Goal: Task Accomplishment & Management: Manage account settings

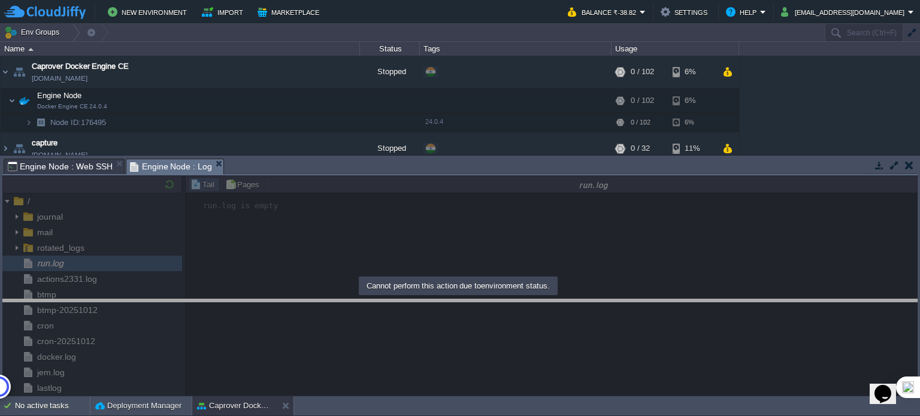
drag, startPoint x: 561, startPoint y: 164, endPoint x: 534, endPoint y: 304, distance: 142.6
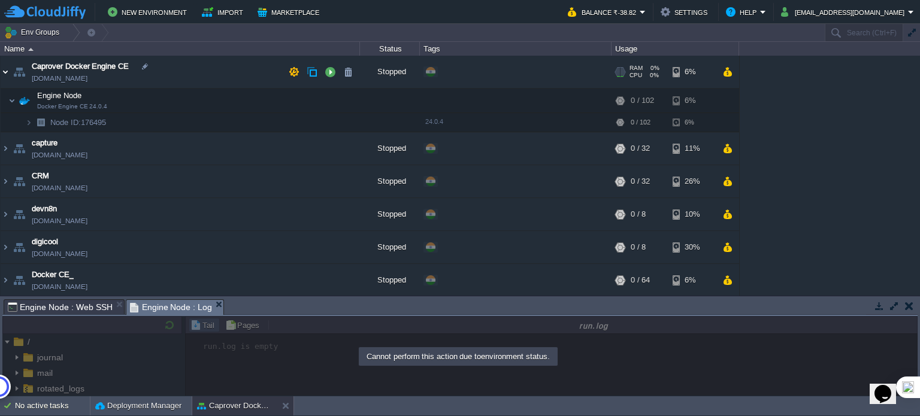
click at [5, 72] on img at bounding box center [6, 72] width 10 height 32
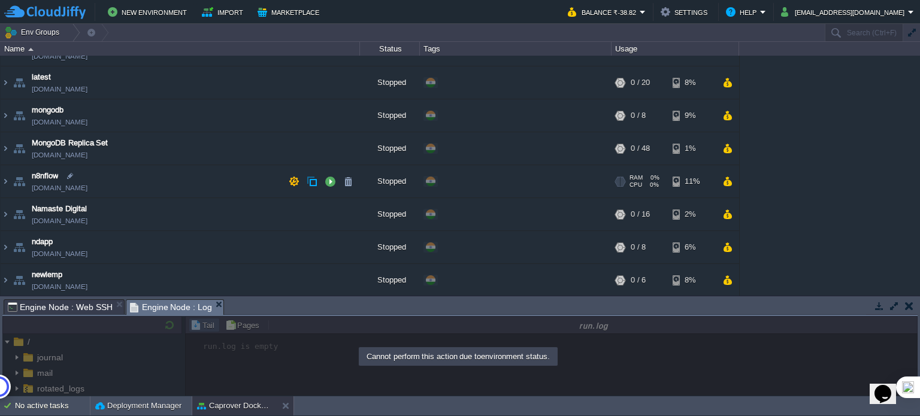
scroll to position [678, 0]
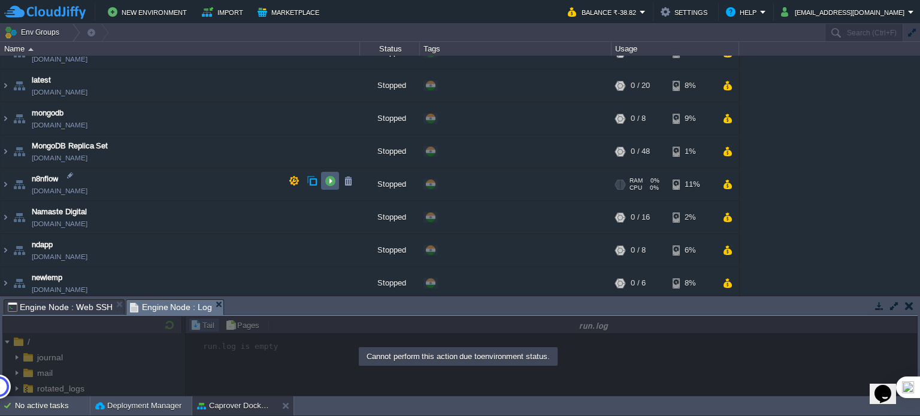
click at [328, 186] on td at bounding box center [330, 181] width 18 height 18
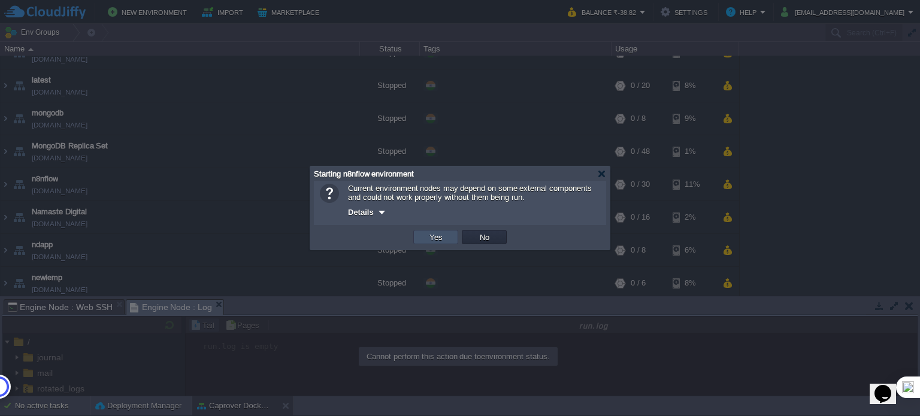
click at [435, 241] on button "Yes" at bounding box center [436, 237] width 20 height 11
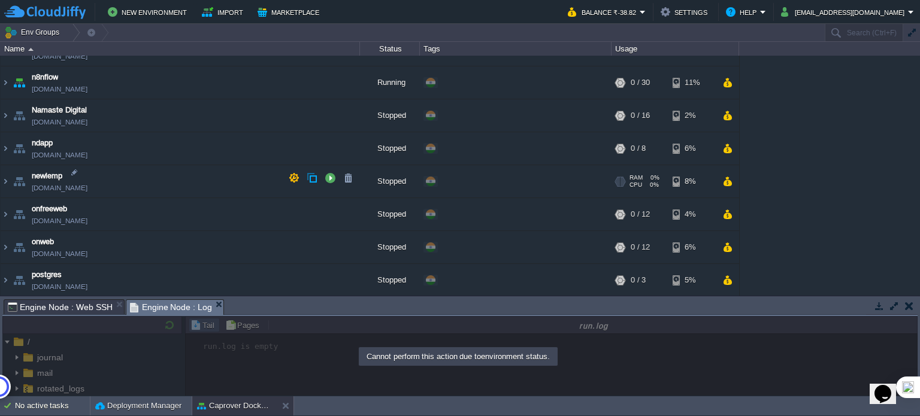
scroll to position [745, 0]
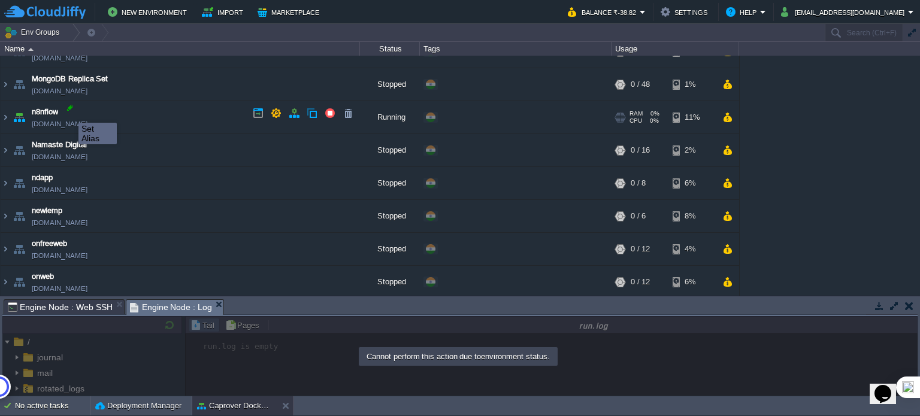
click at [69, 112] on div at bounding box center [70, 107] width 11 height 11
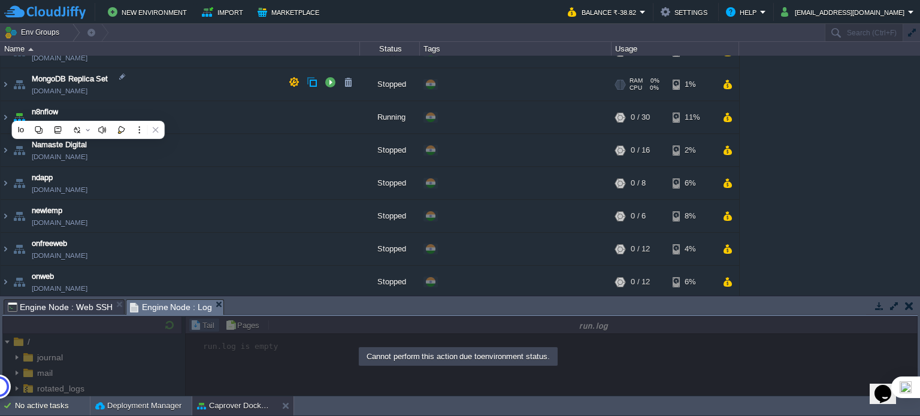
click at [181, 94] on td "MongoDB Replica Set [DOMAIN_NAME]" at bounding box center [180, 84] width 359 height 33
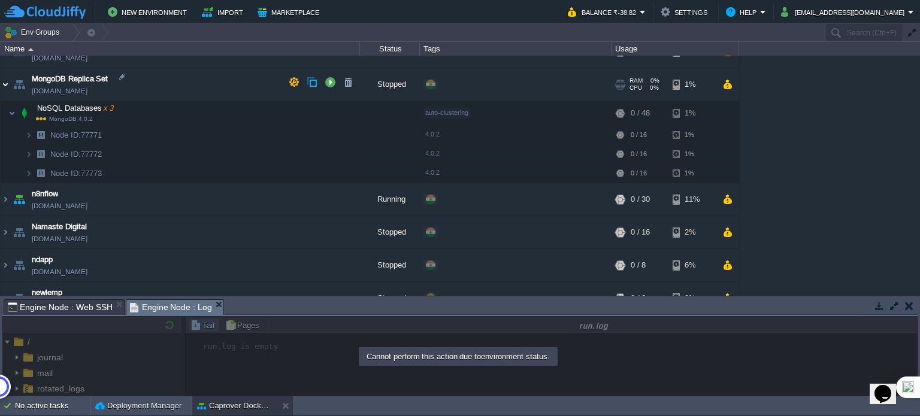
click at [1, 76] on img at bounding box center [6, 84] width 10 height 32
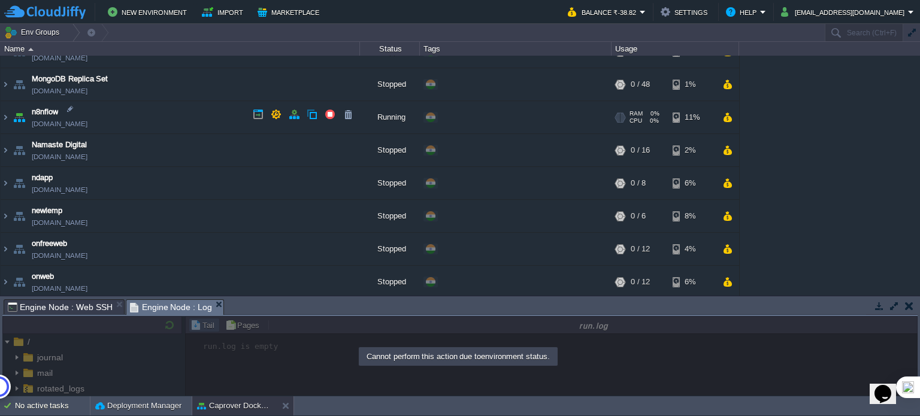
click at [78, 120] on link "[DOMAIN_NAME]" at bounding box center [60, 124] width 56 height 12
click at [6, 114] on img at bounding box center [6, 117] width 10 height 32
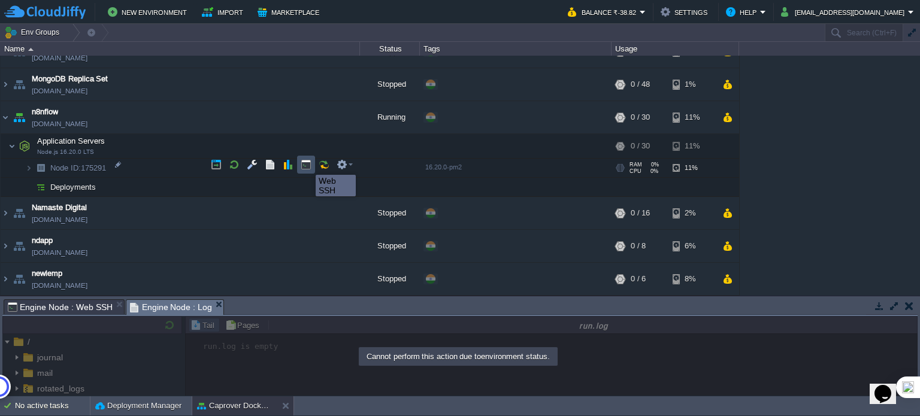
click at [307, 164] on button "button" at bounding box center [306, 164] width 11 height 11
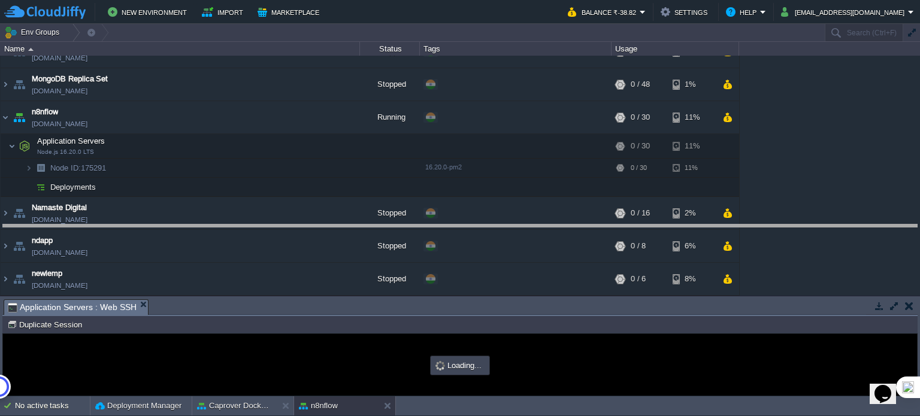
drag, startPoint x: 280, startPoint y: 314, endPoint x: 318, endPoint y: 226, distance: 95.2
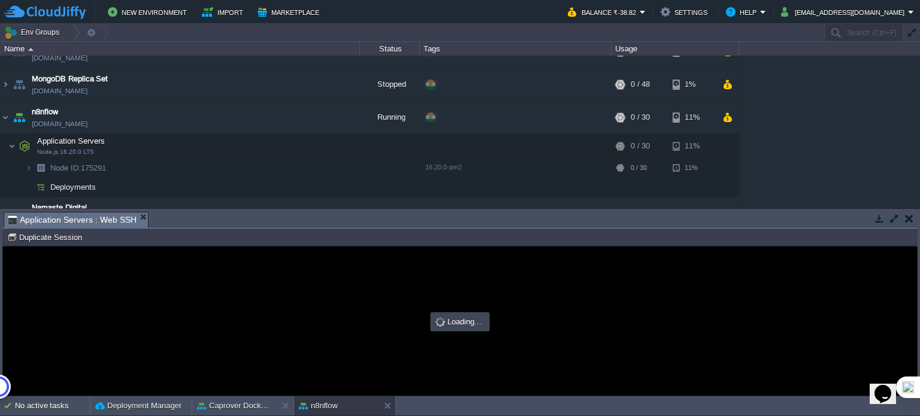
type input "#000000"
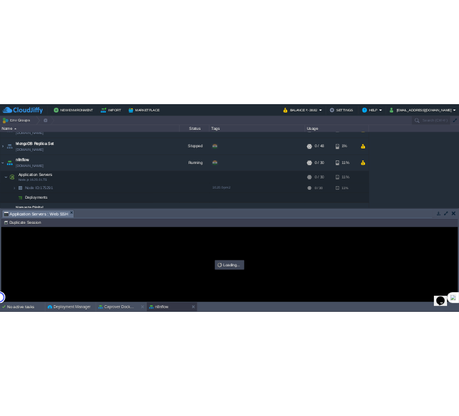
scroll to position [0, 0]
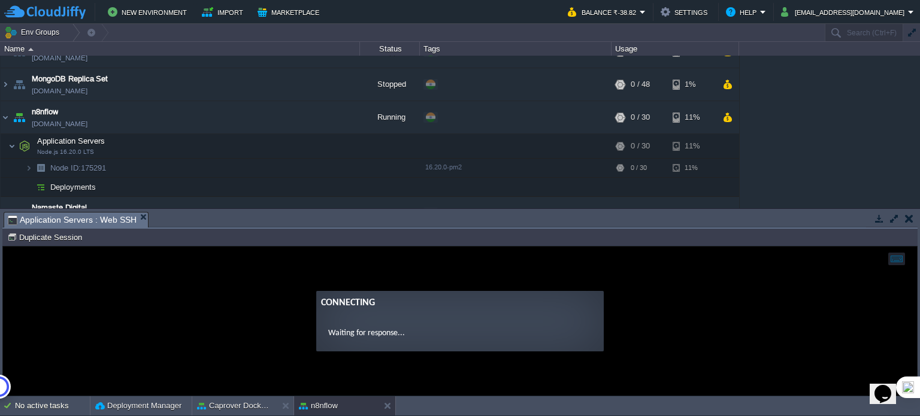
click at [253, 308] on ng-transclude "Connecting Waiting for response..." at bounding box center [460, 321] width 914 height 60
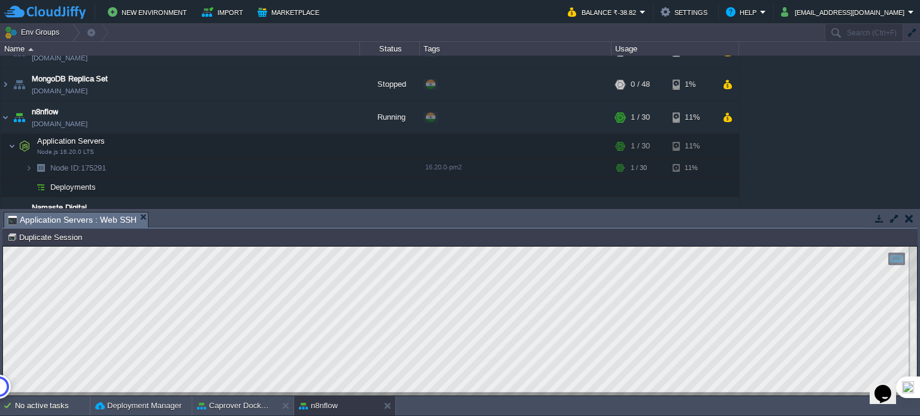
click at [697, 28] on td "Env Groups" at bounding box center [412, 32] width 824 height 17
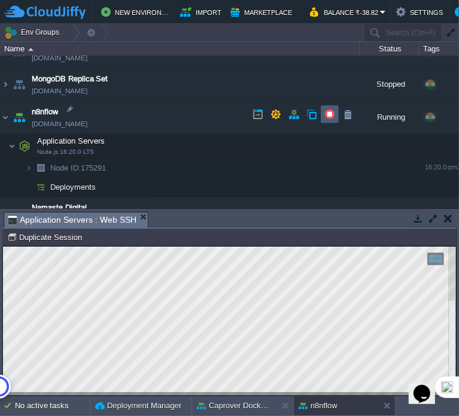
click at [333, 119] on td at bounding box center [330, 114] width 18 height 18
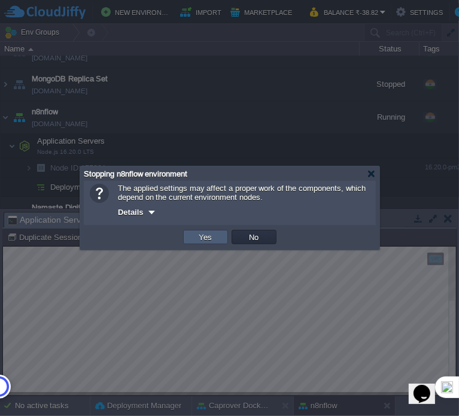
click at [218, 232] on td "Yes" at bounding box center [205, 237] width 45 height 14
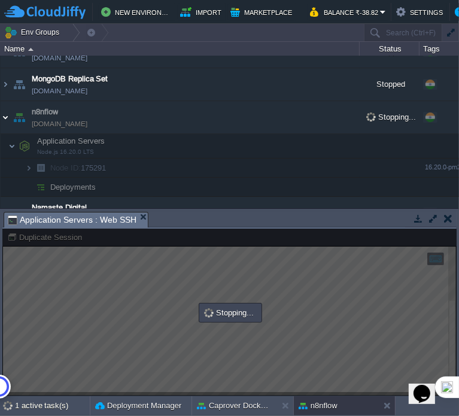
click at [5, 112] on img at bounding box center [6, 117] width 10 height 32
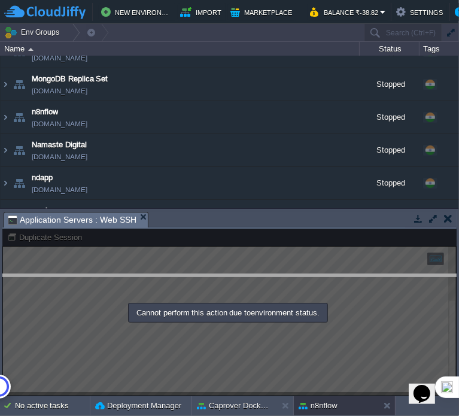
drag, startPoint x: 242, startPoint y: 219, endPoint x: 202, endPoint y: 281, distance: 74.1
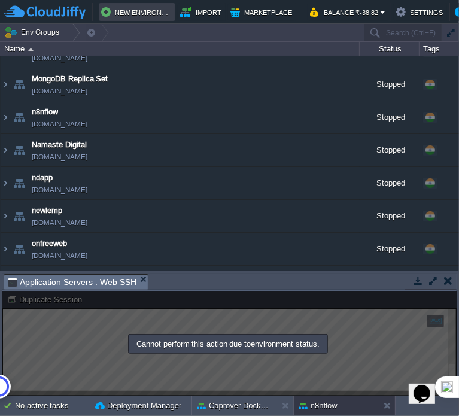
click at [143, 14] on button "New Environment" at bounding box center [137, 12] width 72 height 14
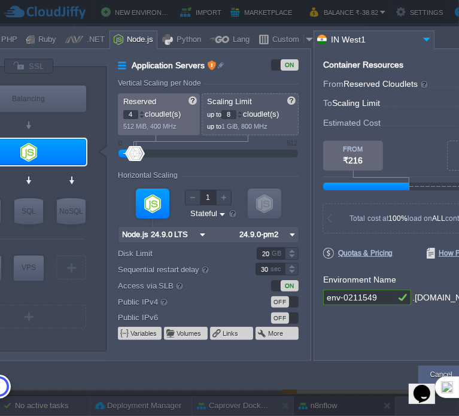
type input "AlmaLinux 9.6"
click at [34, 323] on div "VM" at bounding box center [28, 317] width 115 height 24
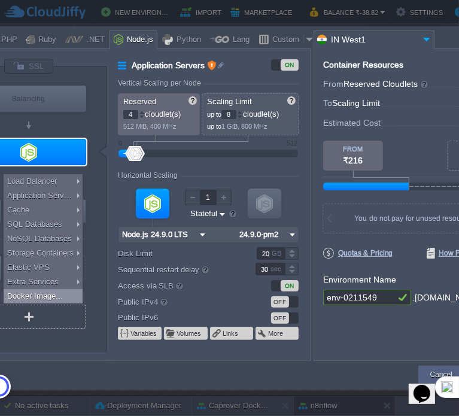
type input "Select Image"
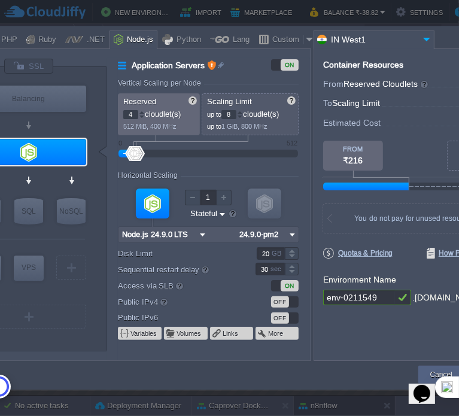
click at [96, 346] on div "VM Balancing VM Application Servers VM Cache VM SQL VM NoSQL VM Storage VM VPS …" at bounding box center [29, 209] width 156 height 284
click at [34, 261] on div "VPS" at bounding box center [29, 268] width 30 height 24
type input "Elastic VPS"
type input "1"
type input "4"
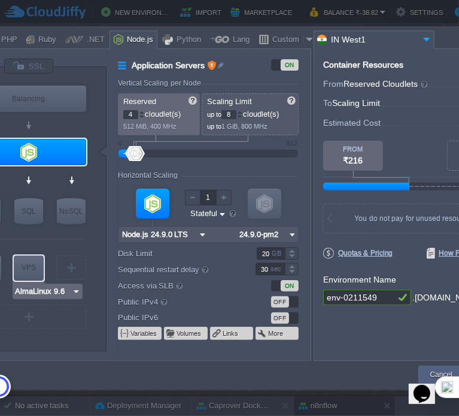
type input "AlmaLinux 9.6"
type input "9.6"
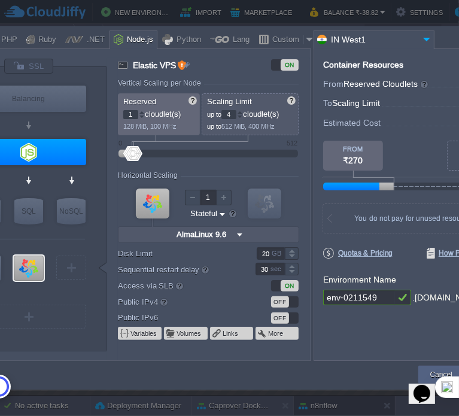
type input "Node.js 24.9.0 LTS"
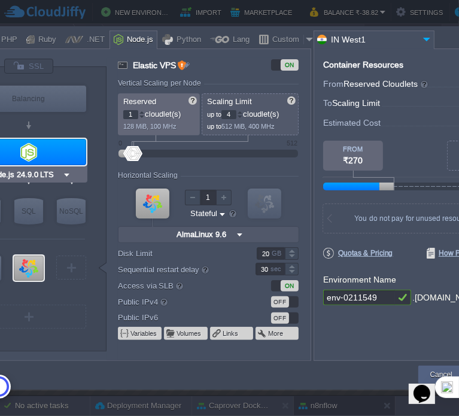
click at [61, 161] on div at bounding box center [28, 152] width 115 height 26
type input "Application Servers"
type input "4"
type input "8"
type input "Node.js 24.9.0 LTS"
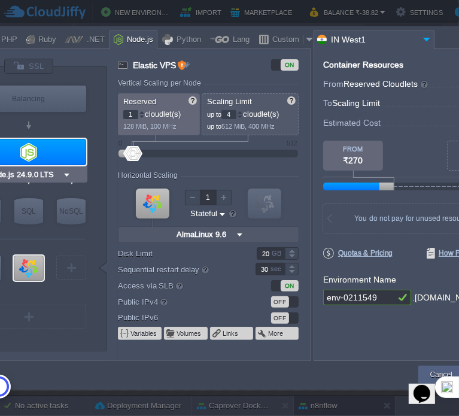
type input "24.9.0-pm2"
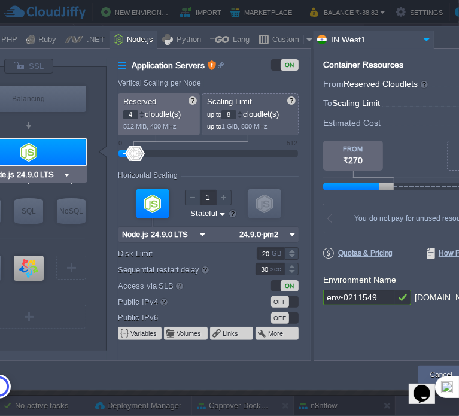
click at [65, 152] on div at bounding box center [28, 152] width 115 height 26
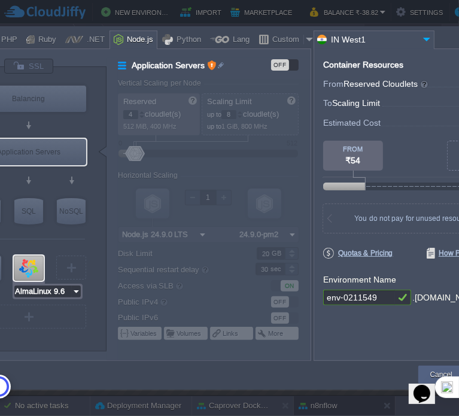
click at [67, 296] on input "AlmaLinux 9.6" at bounding box center [42, 292] width 57 height 12
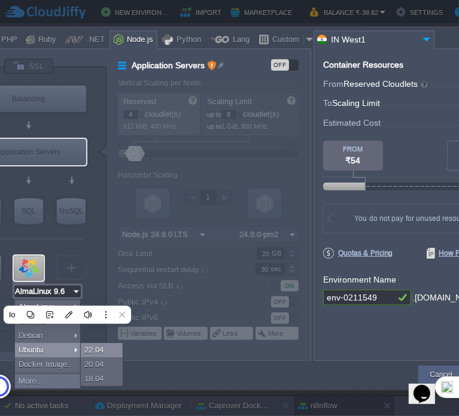
click at [105, 347] on div "22.04" at bounding box center [102, 350] width 42 height 14
type input "Ubuntu 22.04"
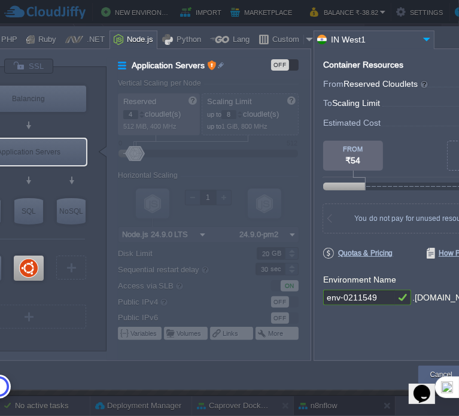
click at [378, 292] on input "env-0211549" at bounding box center [359, 298] width 72 height 16
type input "e"
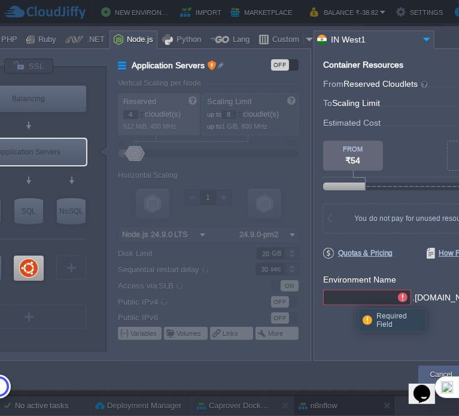
type input "s"
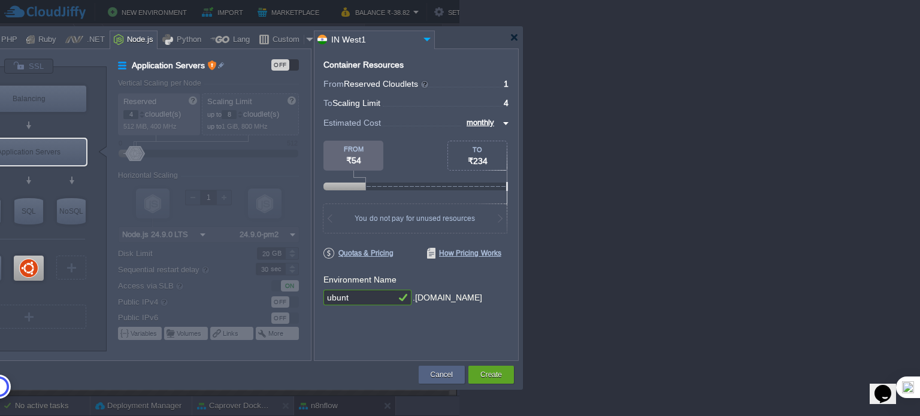
type input "ubunt"
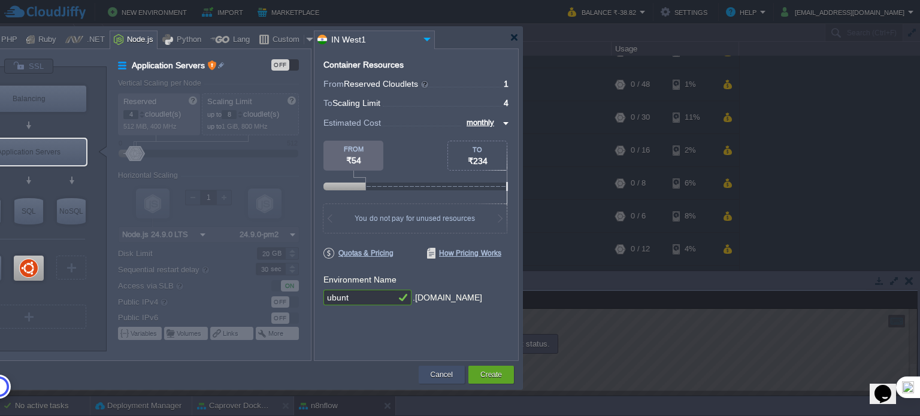
click at [440, 371] on button "Cancel" at bounding box center [442, 375] width 22 height 12
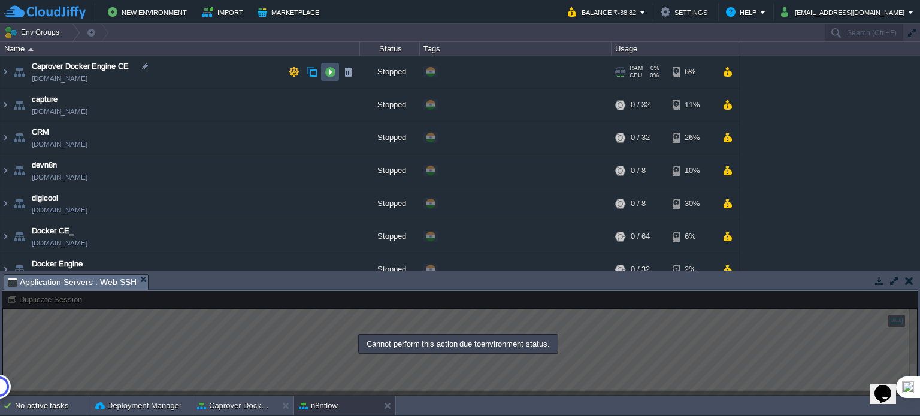
click at [329, 67] on button "button" at bounding box center [330, 71] width 11 height 11
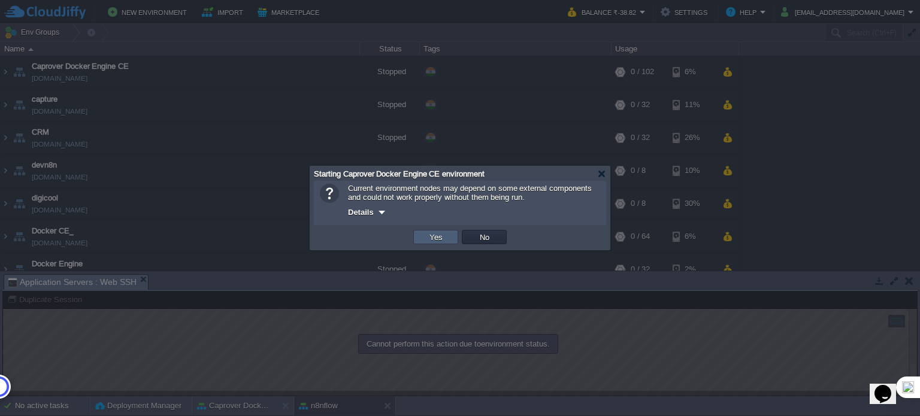
click at [446, 241] on td "Yes" at bounding box center [435, 237] width 45 height 14
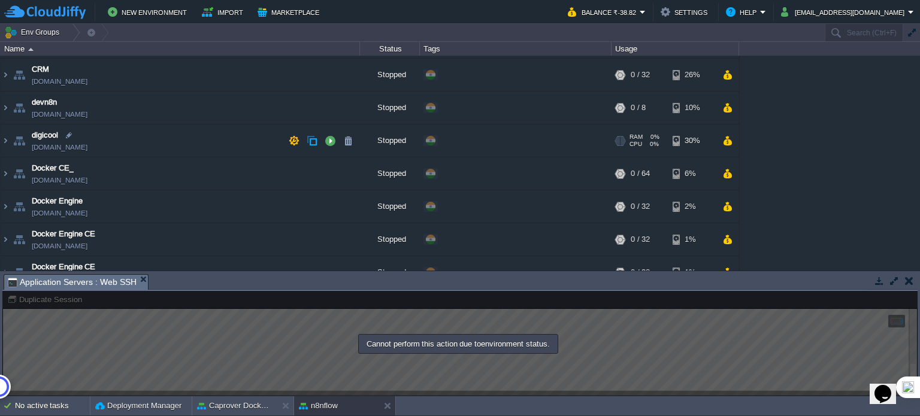
scroll to position [67, 0]
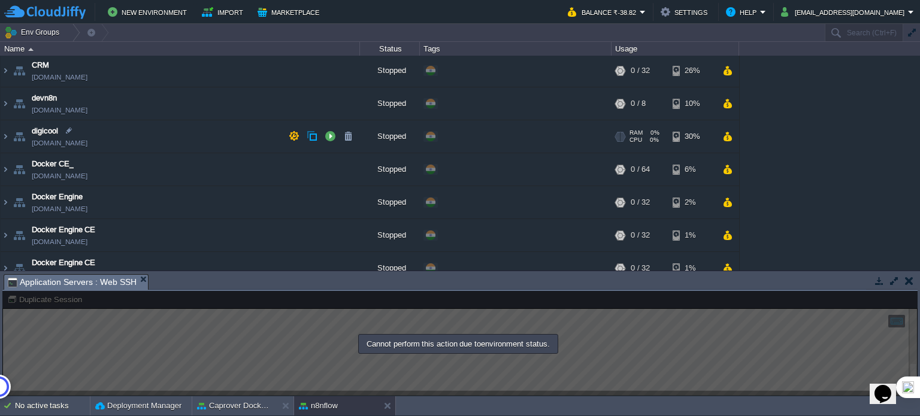
click at [198, 145] on td "digicool [DOMAIN_NAME]" at bounding box center [180, 136] width 359 height 33
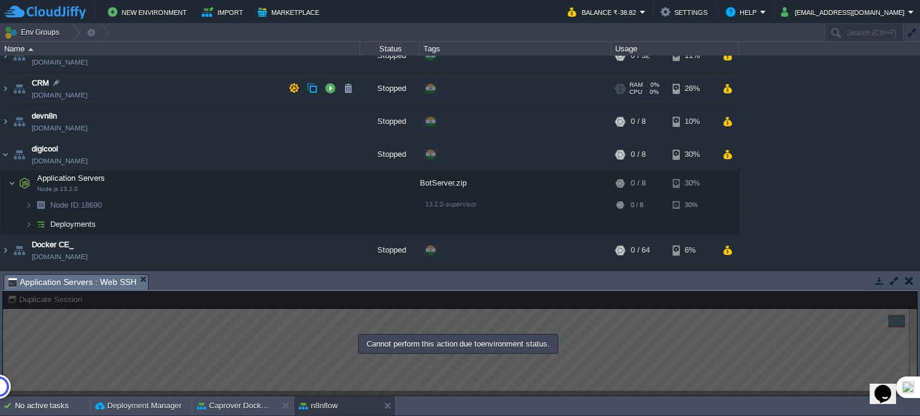
scroll to position [0, 0]
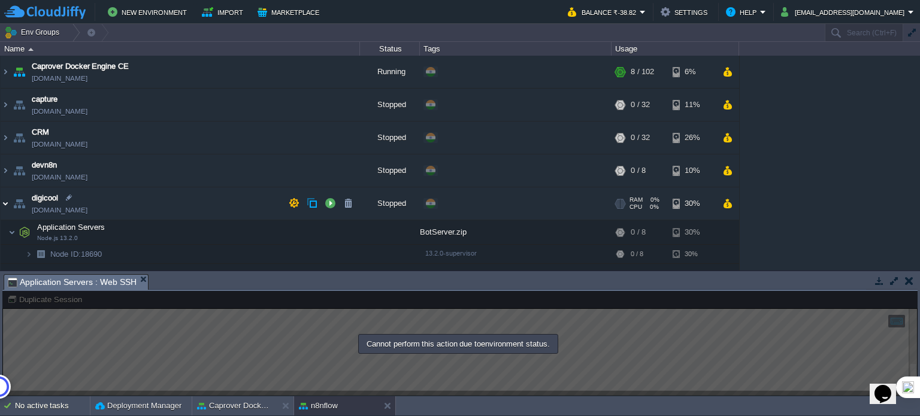
click at [4, 205] on img at bounding box center [6, 203] width 10 height 32
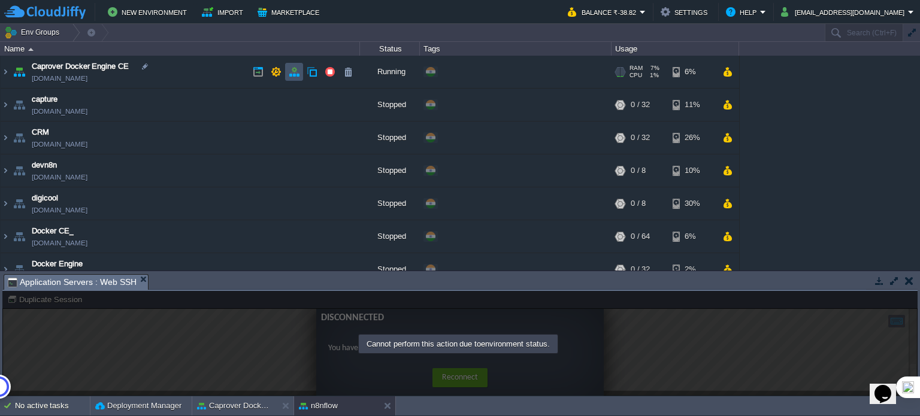
click at [296, 77] on button "button" at bounding box center [294, 71] width 11 height 11
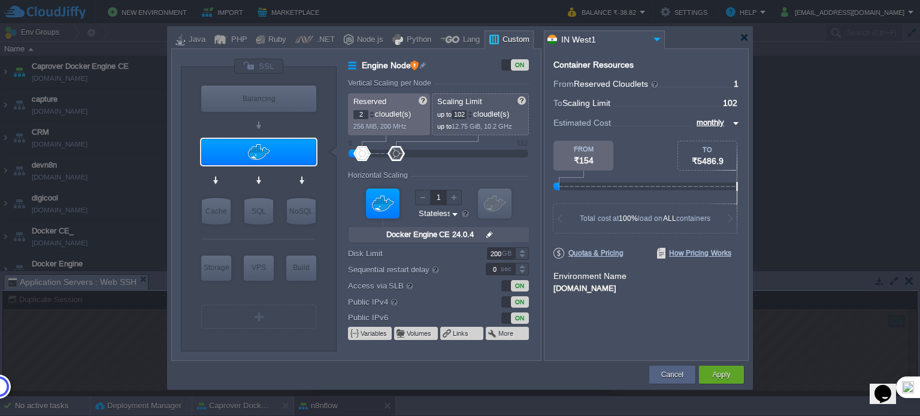
click at [370, 113] on div at bounding box center [372, 112] width 6 height 4
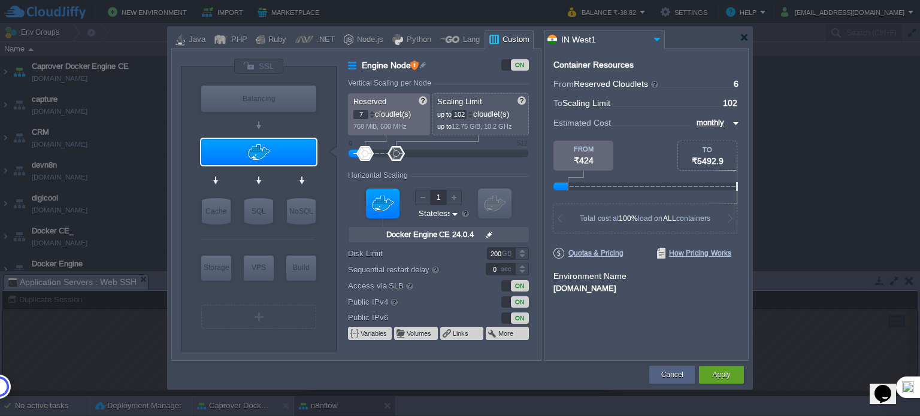
click at [370, 113] on div at bounding box center [372, 112] width 6 height 4
type input "8"
click at [370, 113] on div at bounding box center [372, 112] width 6 height 4
click at [673, 374] on button "Cancel" at bounding box center [672, 375] width 22 height 12
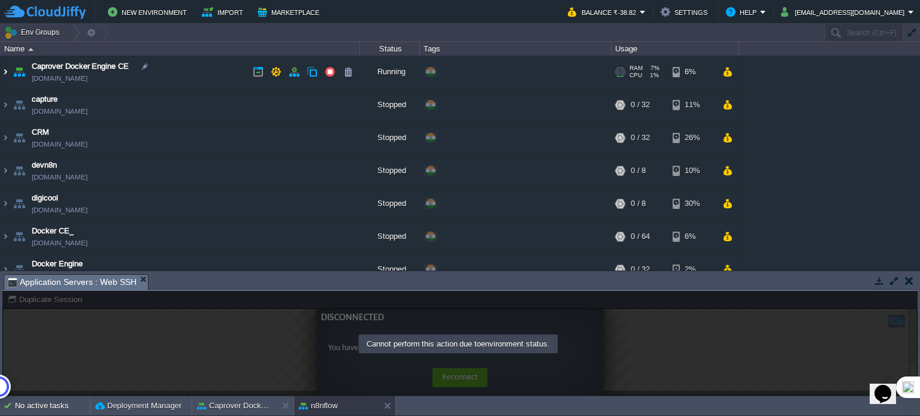
click at [8, 71] on img at bounding box center [6, 72] width 10 height 32
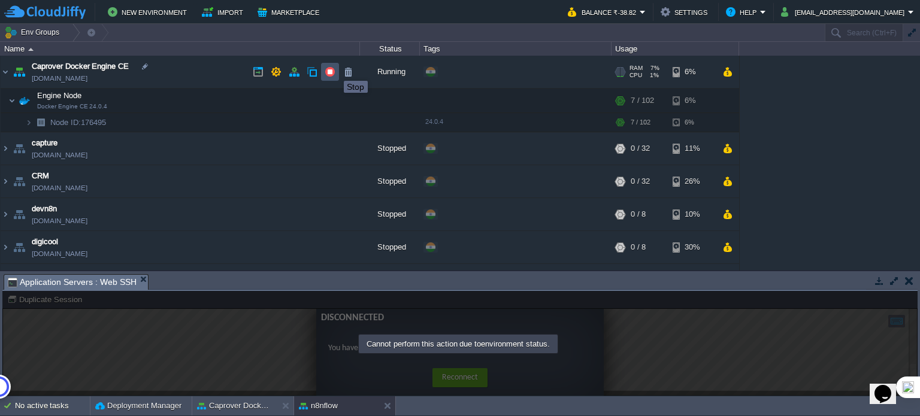
click at [335, 70] on button "button" at bounding box center [330, 71] width 11 height 11
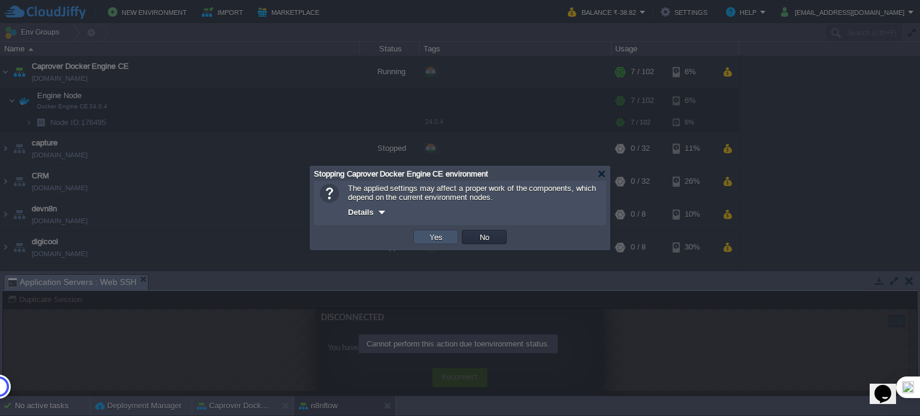
click at [437, 238] on button "Yes" at bounding box center [436, 237] width 20 height 11
